Goal: Find specific page/section: Find specific page/section

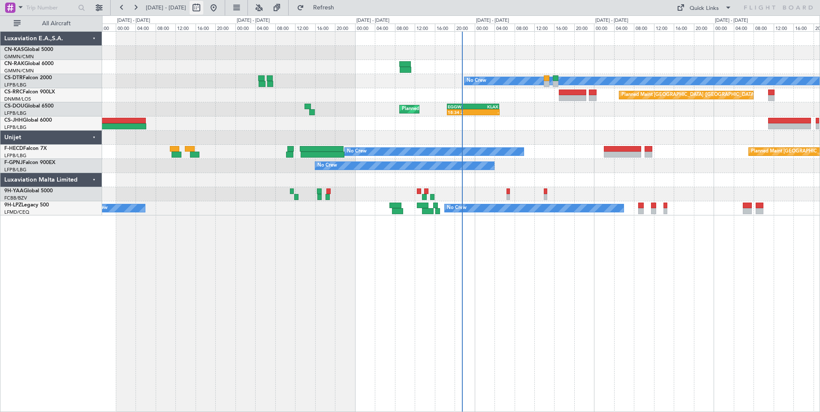
click at [203, 12] on button at bounding box center [196, 8] width 14 height 14
select select "8"
select select "2025"
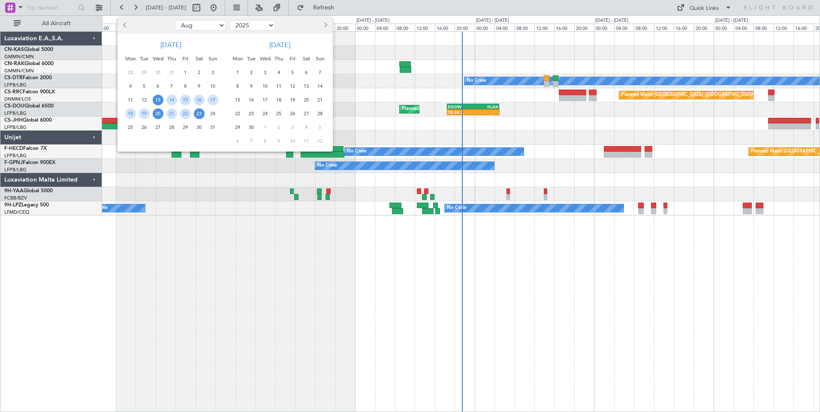
click at [159, 112] on span "20" at bounding box center [158, 113] width 11 height 11
click at [270, 70] on span "3" at bounding box center [265, 72] width 11 height 11
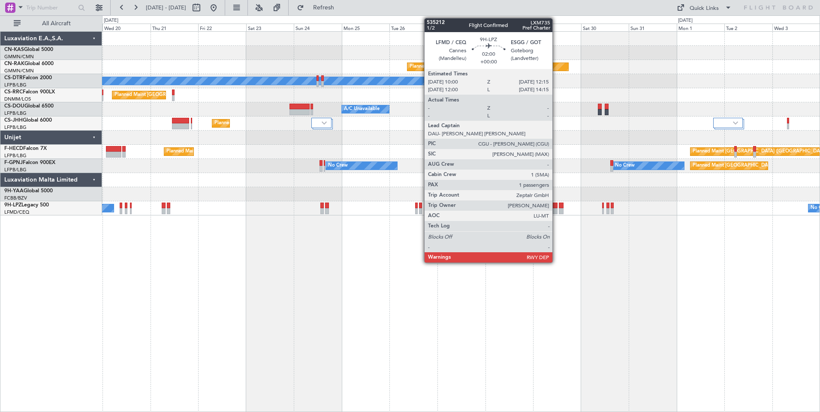
click at [556, 209] on div at bounding box center [555, 211] width 5 height 6
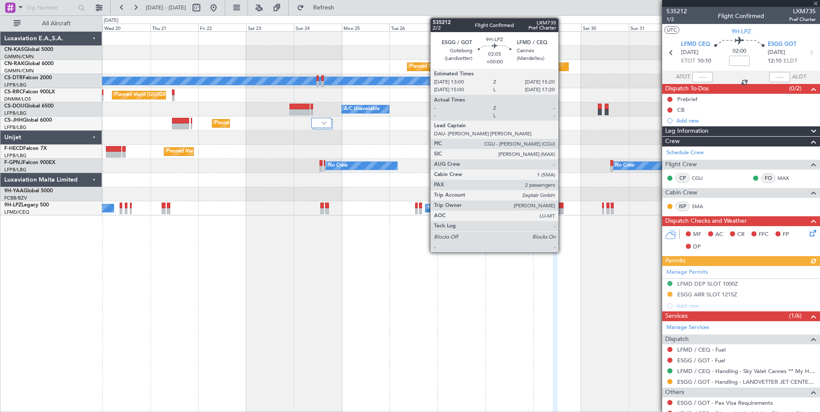
click at [562, 209] on div at bounding box center [561, 211] width 5 height 6
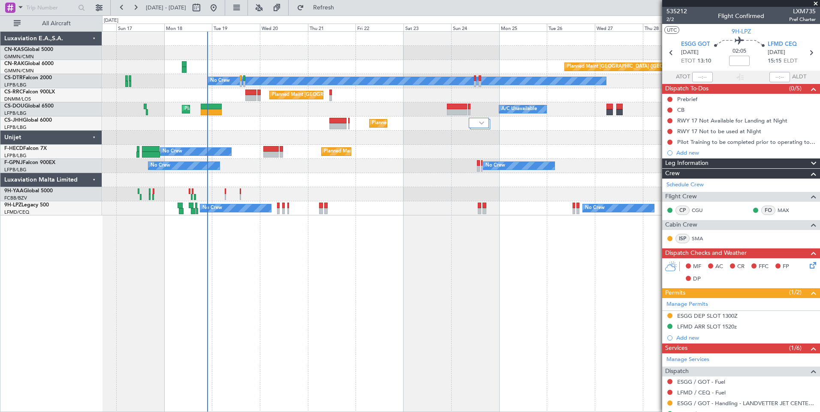
click at [455, 198] on div at bounding box center [460, 194] width 717 height 14
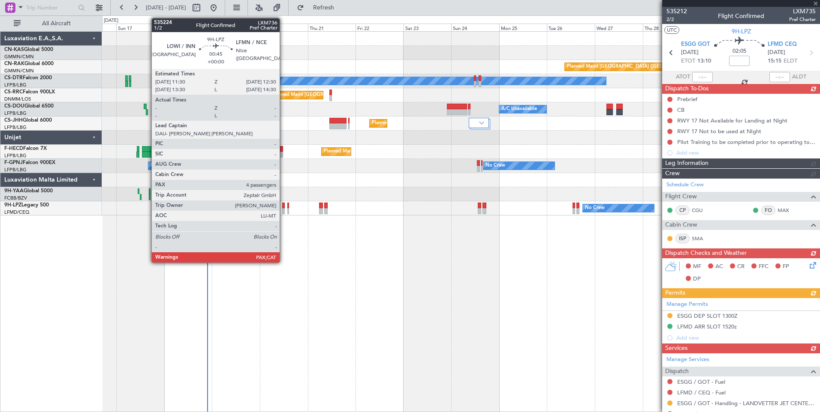
click at [283, 207] on div at bounding box center [283, 206] width 2 height 6
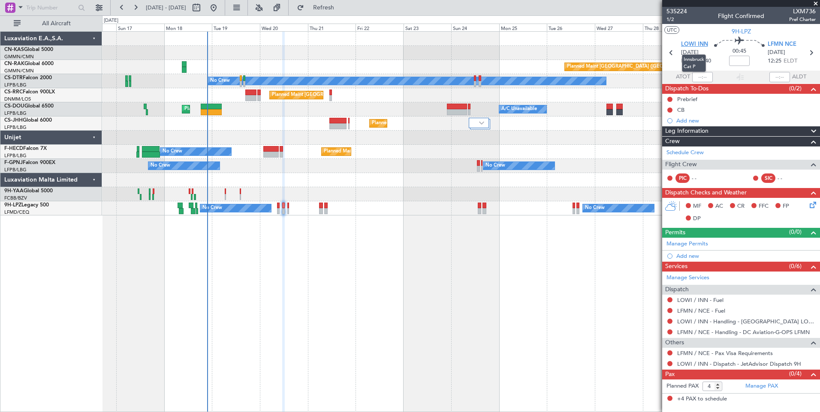
click at [690, 42] on span "LOWI INN" at bounding box center [694, 44] width 27 height 9
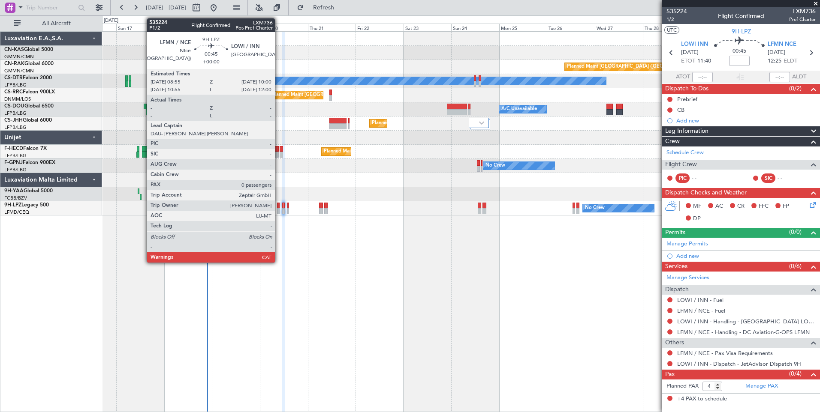
click at [279, 210] on div at bounding box center [278, 211] width 3 height 6
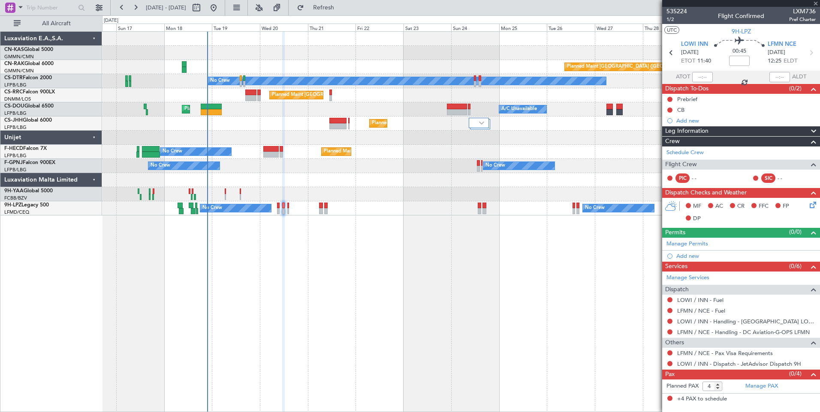
type input "0"
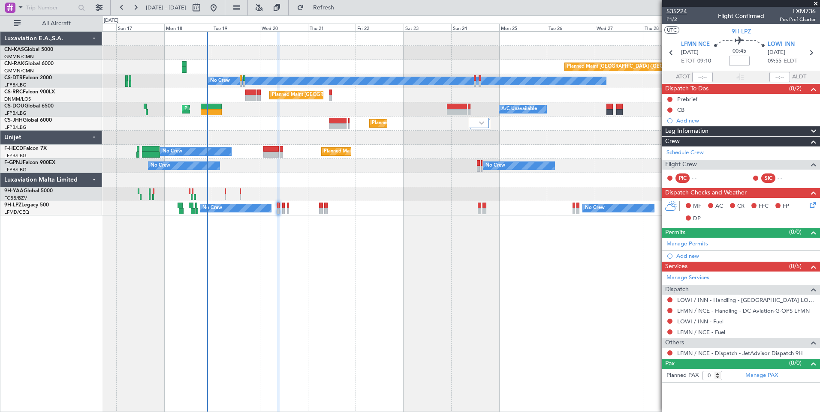
click at [682, 9] on span "535224" at bounding box center [676, 11] width 21 height 9
click at [818, 2] on span at bounding box center [815, 4] width 9 height 8
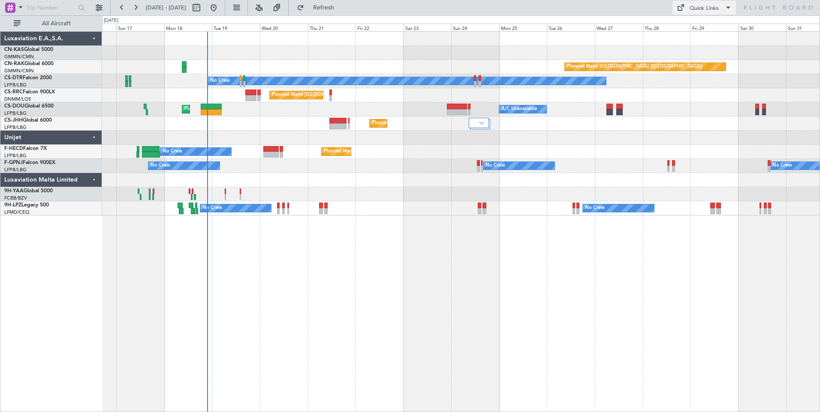
click at [720, 6] on button "Quick Links" at bounding box center [703, 8] width 63 height 14
click at [714, 43] on button "Crew Board" at bounding box center [704, 49] width 64 height 21
click at [694, 10] on div "Quick Links" at bounding box center [703, 8] width 29 height 9
click at [698, 44] on button "Crew Board" at bounding box center [704, 49] width 64 height 21
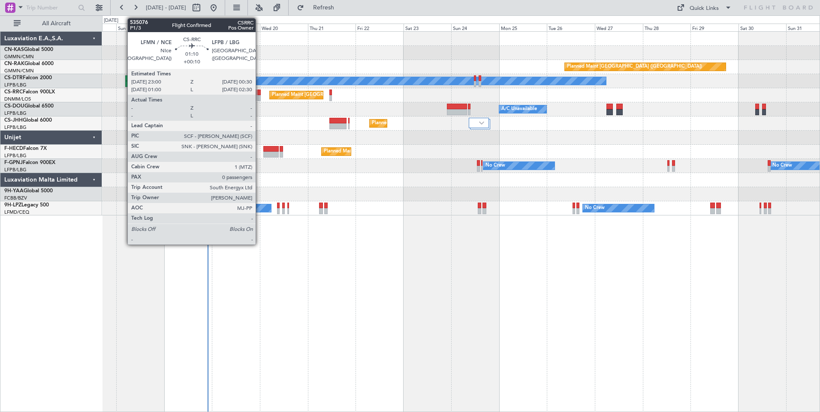
click at [252, 100] on div at bounding box center [250, 98] width 11 height 6
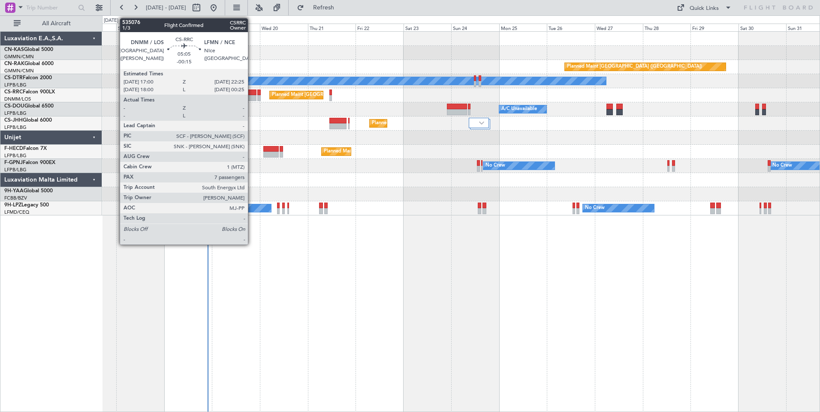
click at [252, 100] on div at bounding box center [250, 98] width 11 height 6
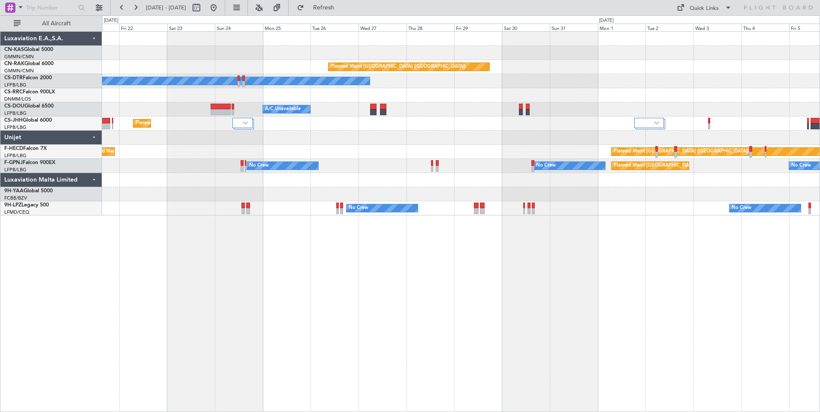
click at [323, 286] on div "Planned Maint [GEOGRAPHIC_DATA] ([GEOGRAPHIC_DATA]) No Crew Planned Maint [GEOG…" at bounding box center [461, 221] width 718 height 381
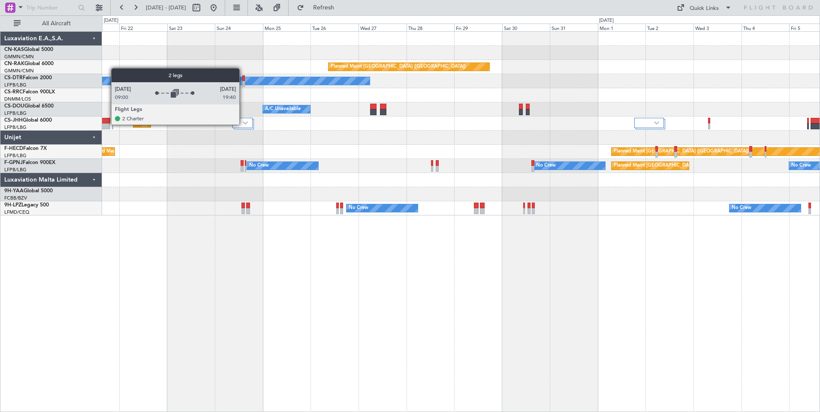
click at [243, 124] on img at bounding box center [245, 122] width 5 height 3
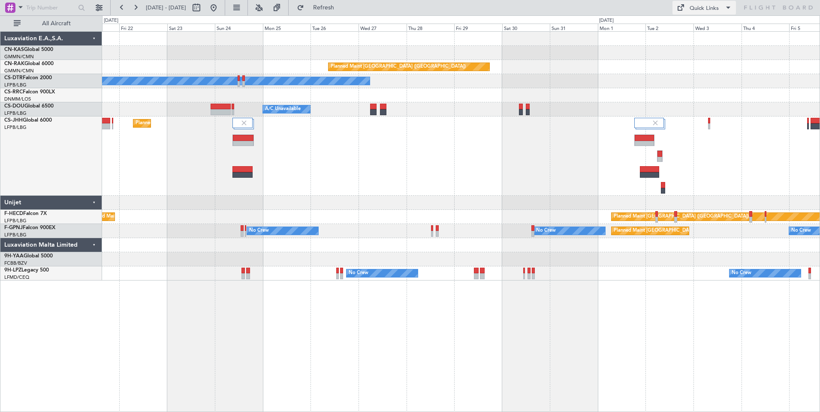
click at [710, 4] on div "Quick Links" at bounding box center [703, 8] width 29 height 9
click at [692, 51] on button "Crew Board" at bounding box center [704, 49] width 64 height 21
